Goal: Information Seeking & Learning: Learn about a topic

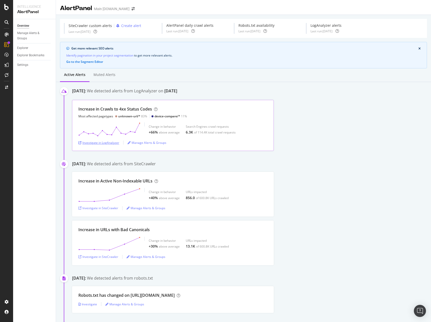
click at [112, 145] on div "Investigate in LogAnalyzer" at bounding box center [98, 143] width 41 height 4
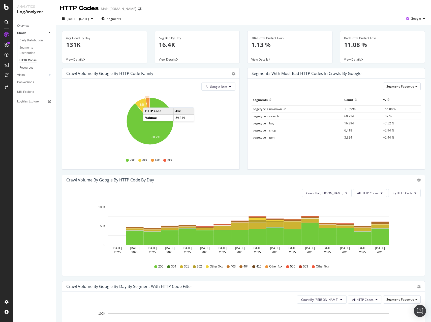
click at [148, 102] on icon "A chart." at bounding box center [148, 109] width 5 height 23
